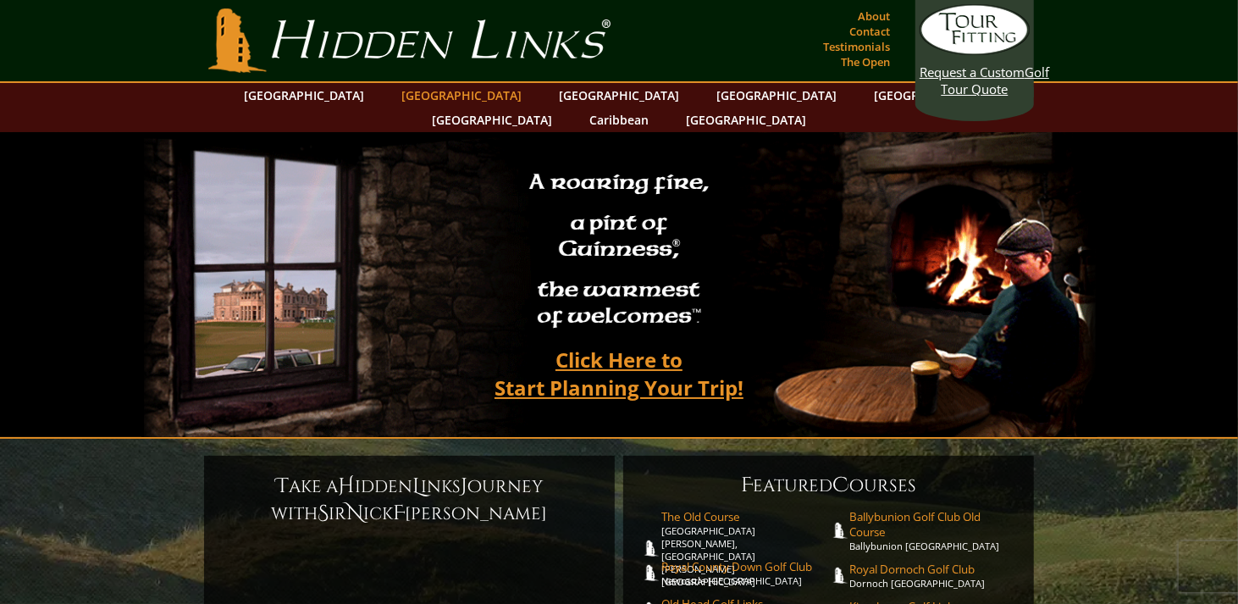
click at [445, 97] on link "[GEOGRAPHIC_DATA]" at bounding box center [461, 95] width 137 height 25
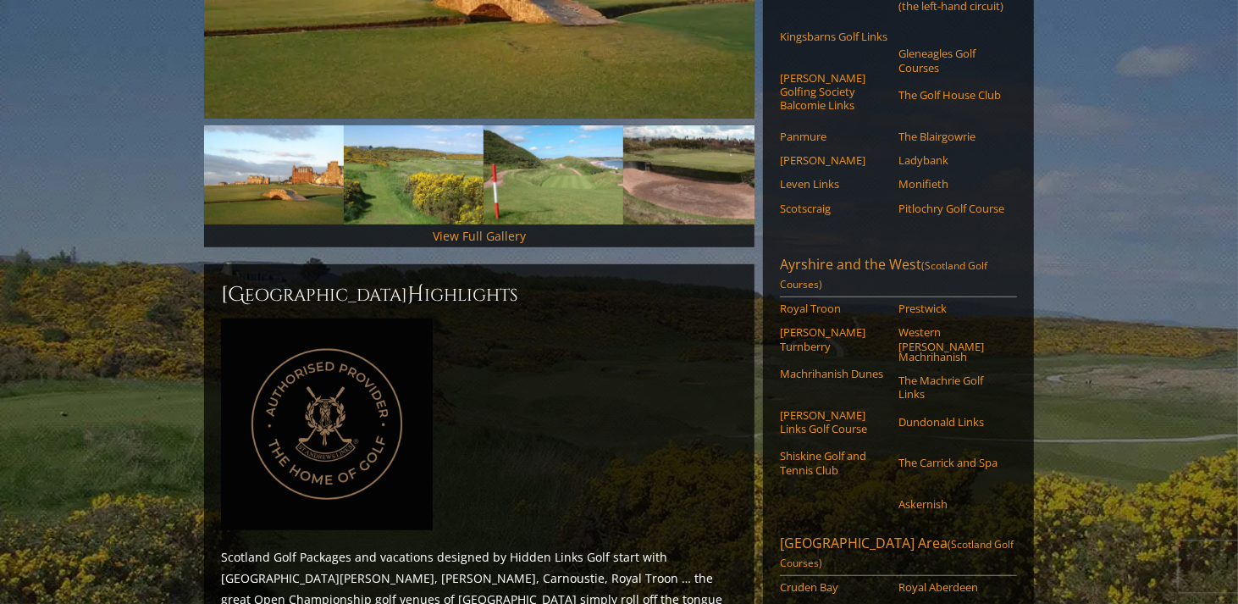
scroll to position [489, 0]
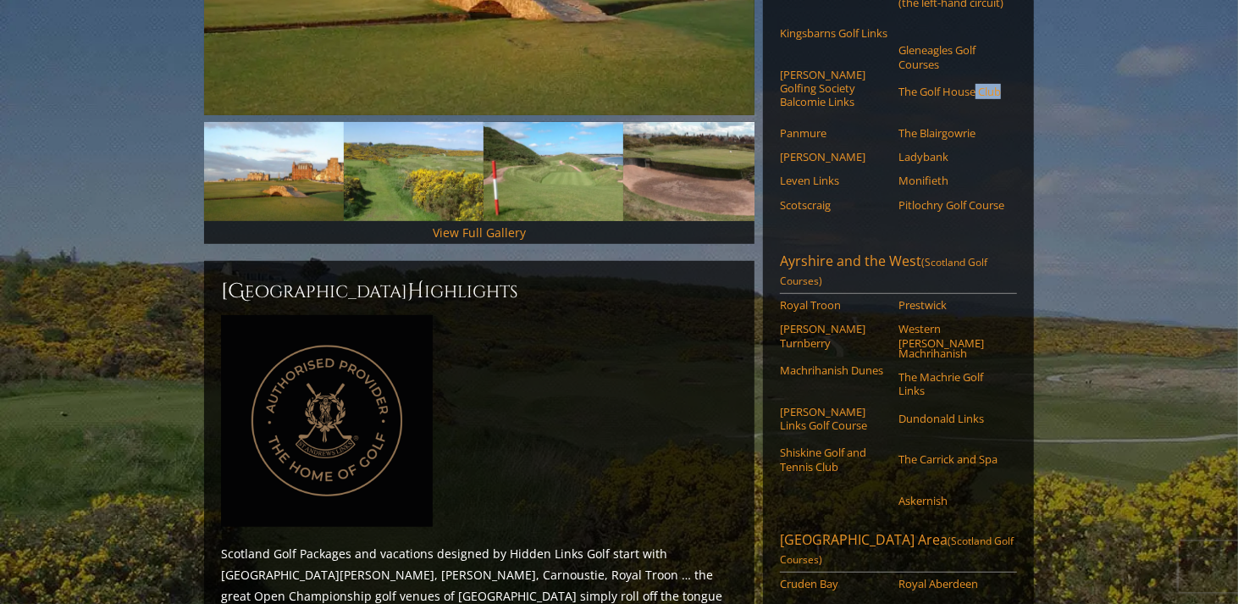
drag, startPoint x: 1233, startPoint y: 137, endPoint x: 1233, endPoint y: 110, distance: 27.1
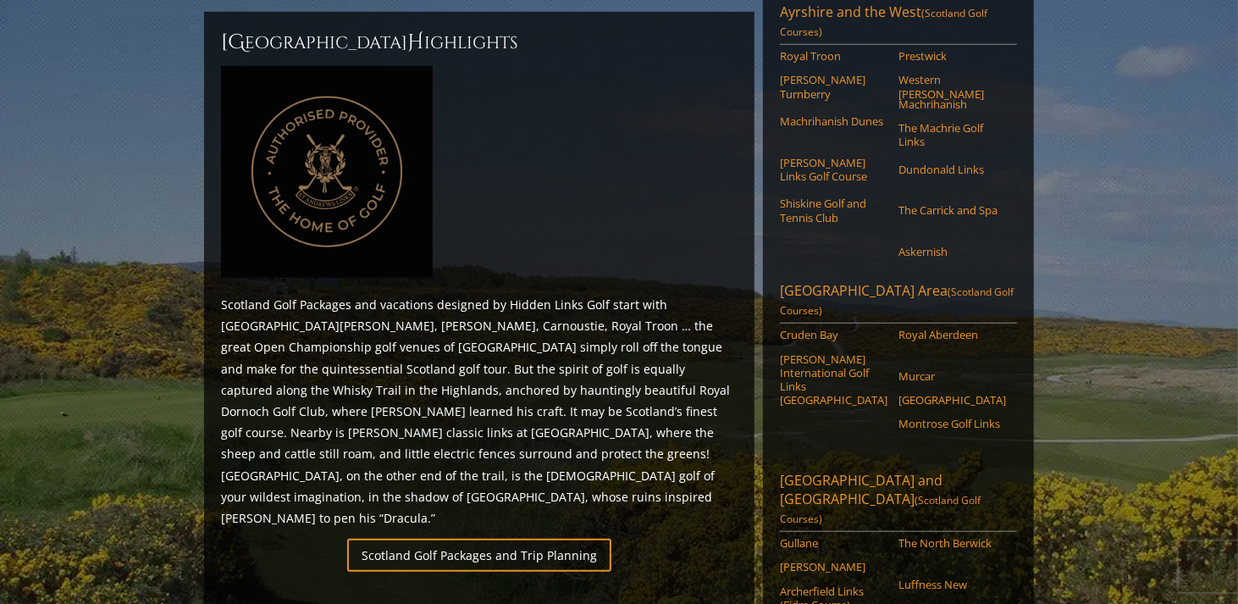
scroll to position [741, 0]
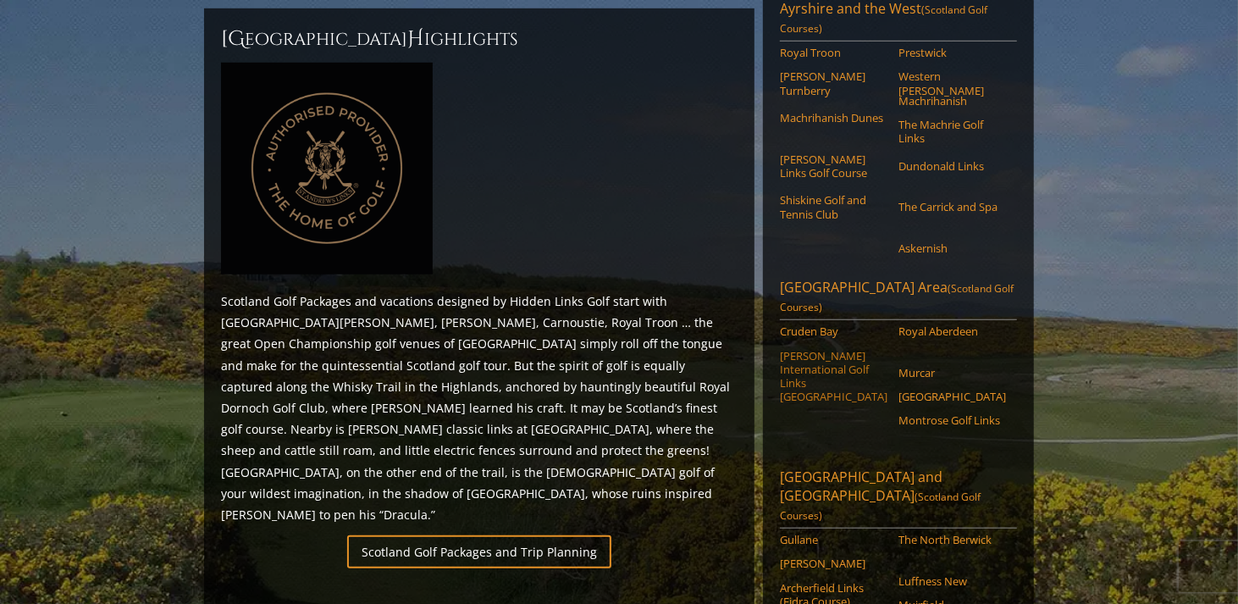
click at [801, 404] on link "[PERSON_NAME] International Golf Links [GEOGRAPHIC_DATA]" at bounding box center [834, 376] width 108 height 55
